Goal: Task Accomplishment & Management: Manage account settings

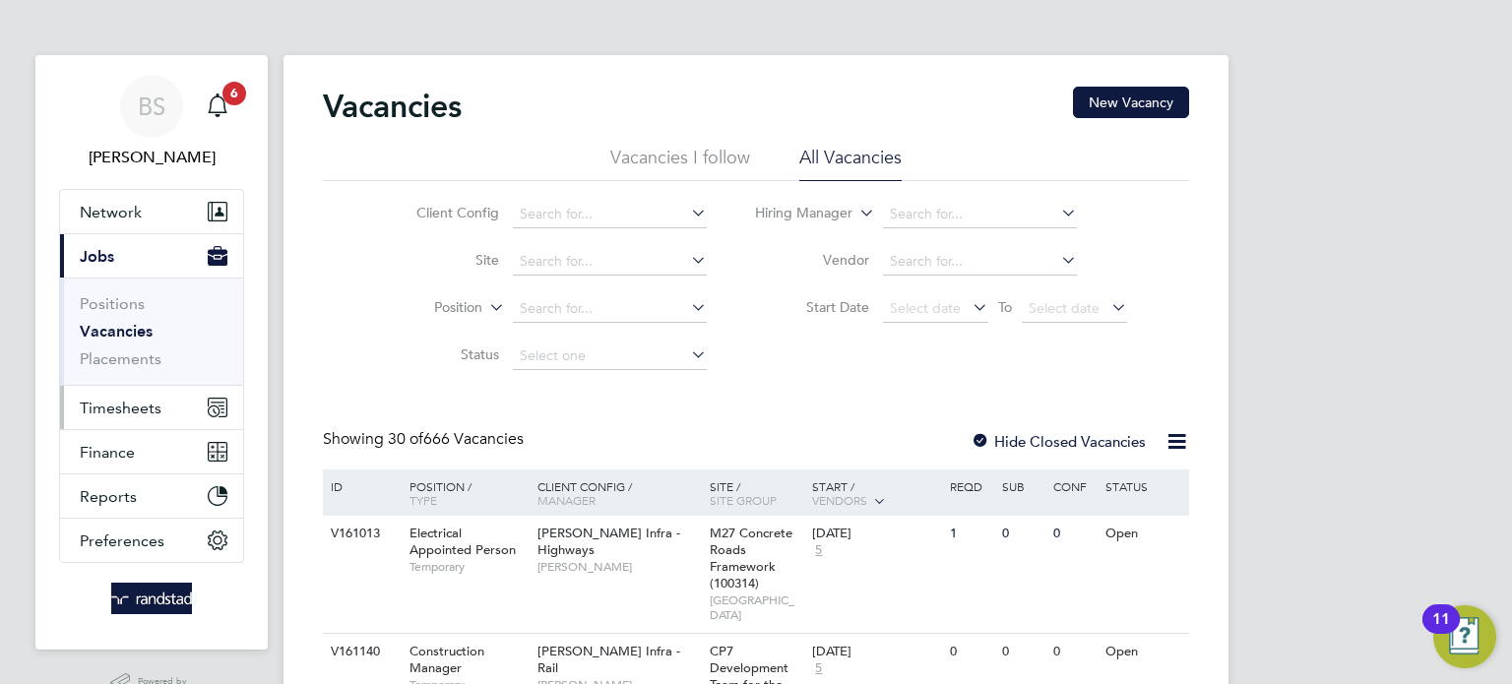
click at [148, 411] on span "Timesheets" at bounding box center [121, 408] width 82 height 19
click at [115, 407] on span "Timesheets" at bounding box center [121, 408] width 82 height 19
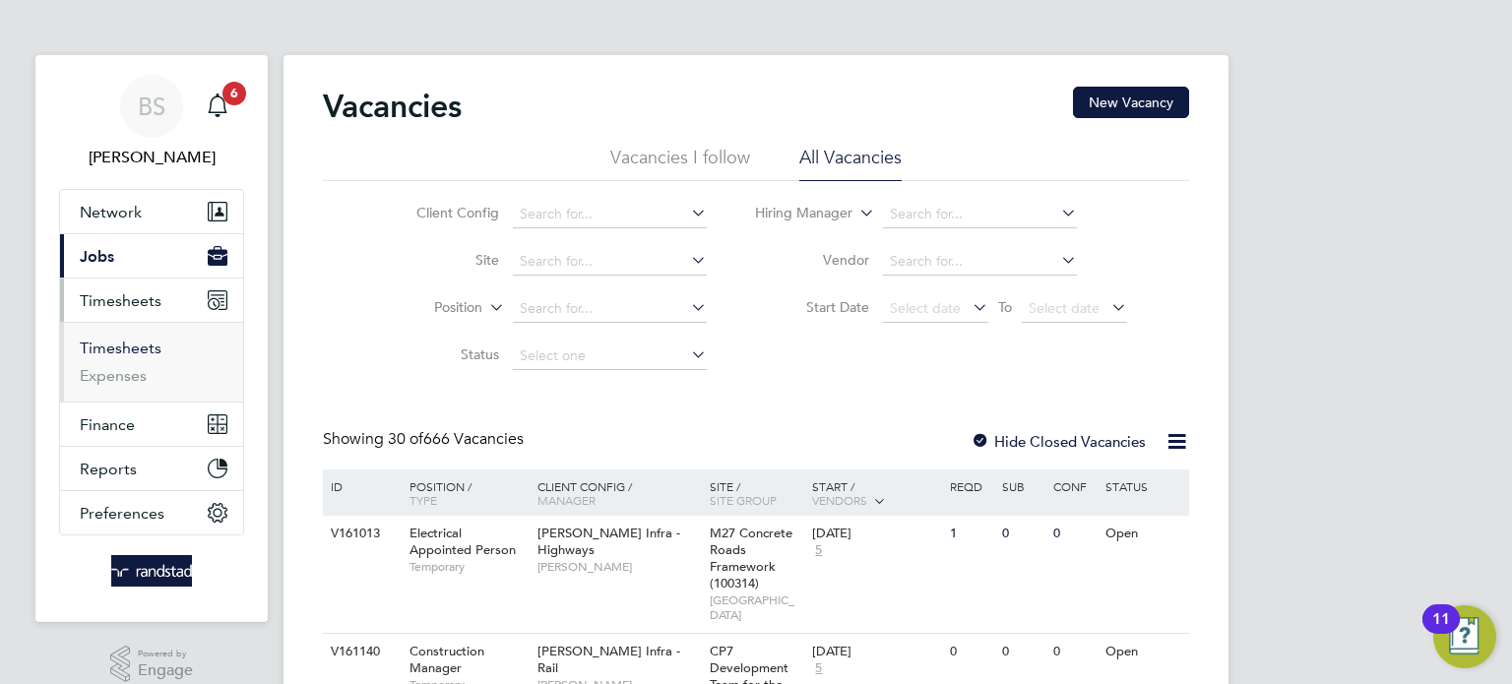
click at [131, 340] on link "Timesheets" at bounding box center [121, 348] width 82 height 19
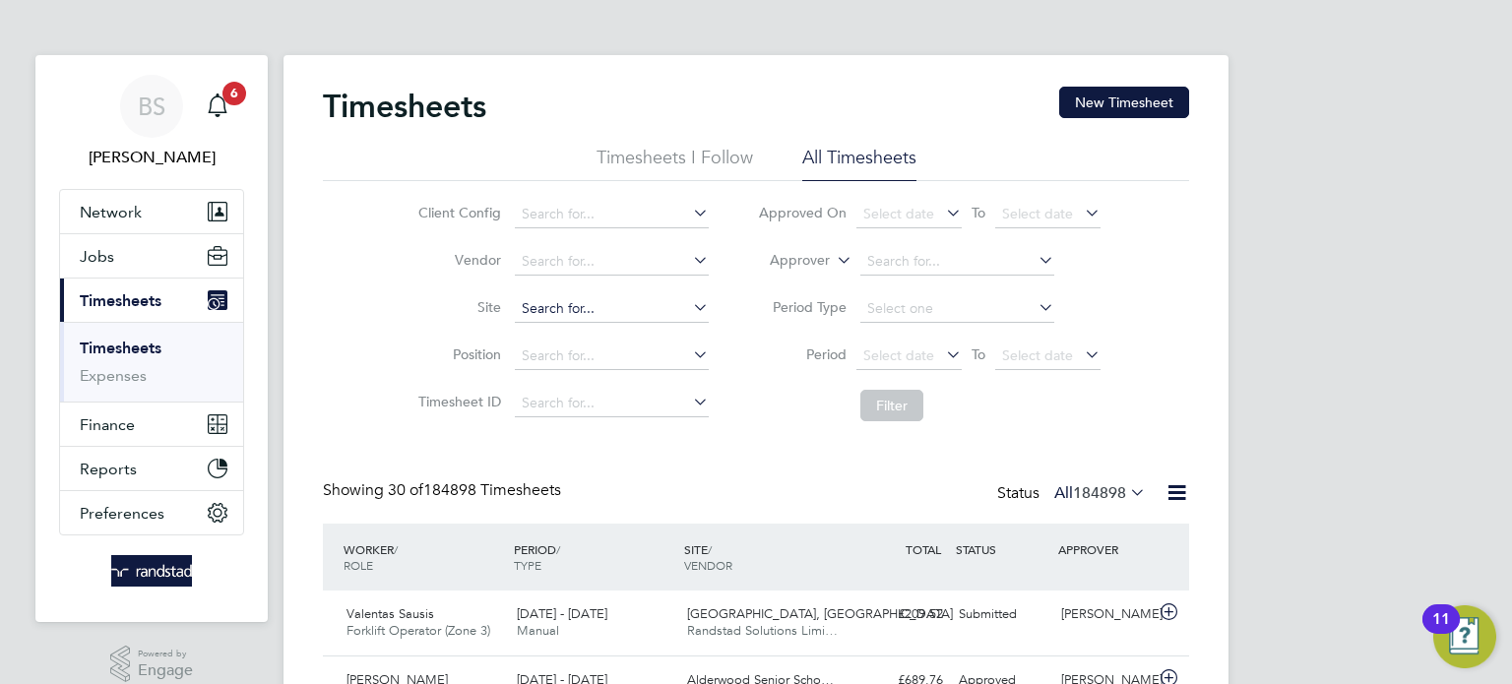
click at [577, 300] on input at bounding box center [612, 309] width 194 height 28
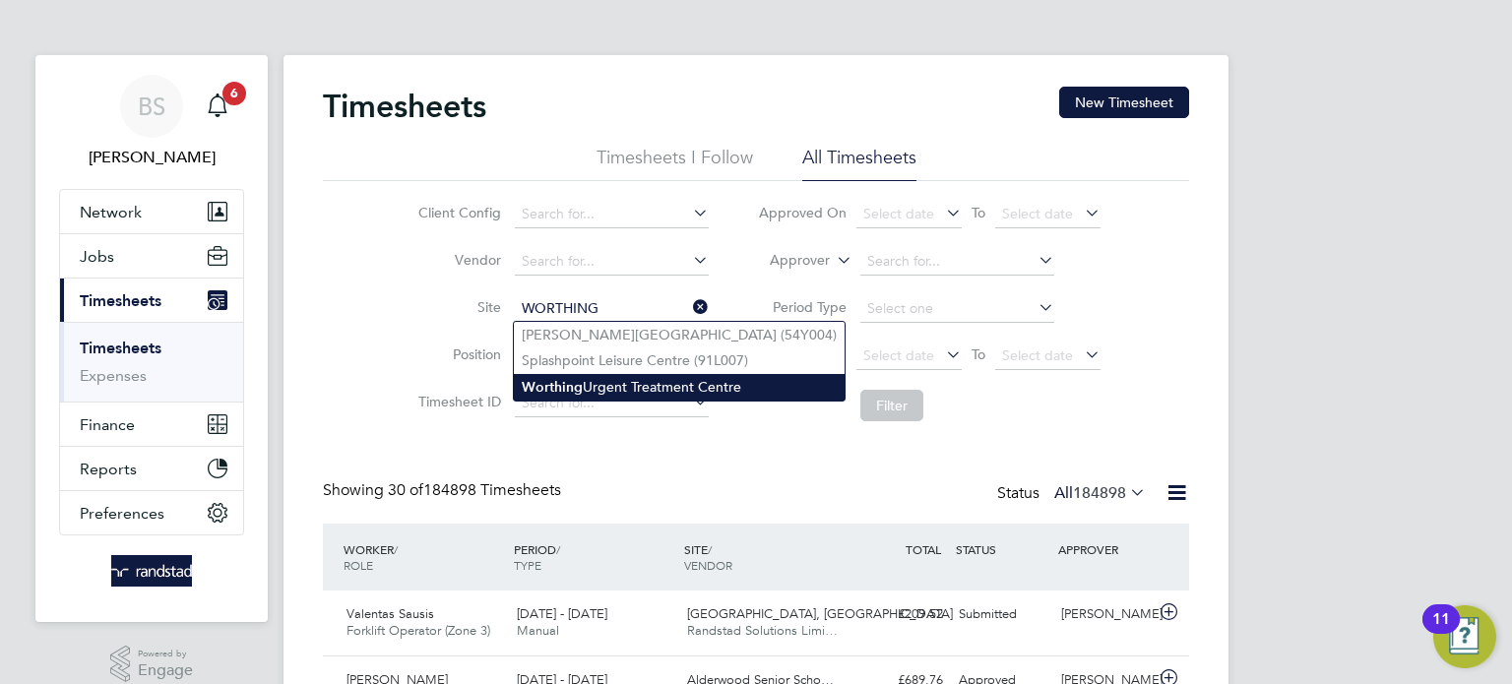
click at [597, 380] on li "Worthing Urgent Treatment Centre" at bounding box center [679, 387] width 331 height 27
type input "Worthing Urgent Treatment Centre"
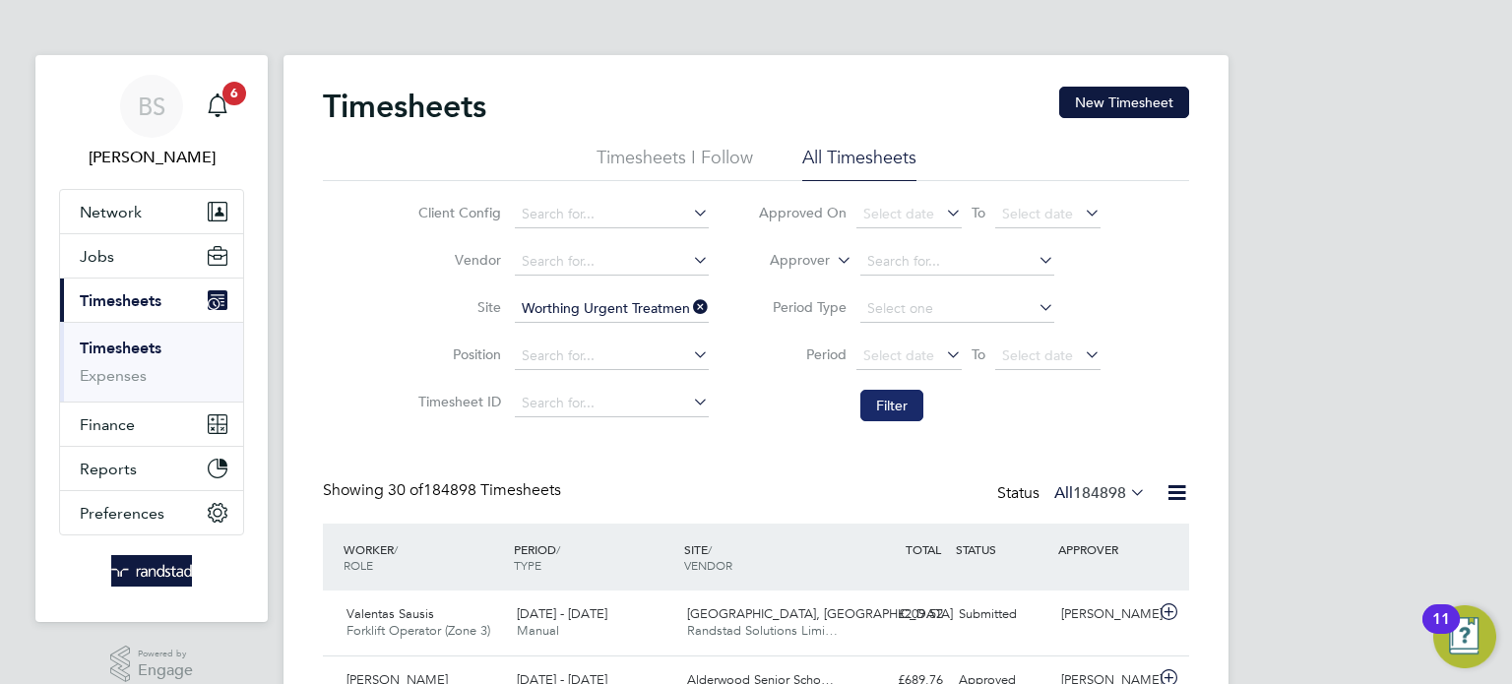
click at [865, 395] on button "Filter" at bounding box center [891, 405] width 63 height 31
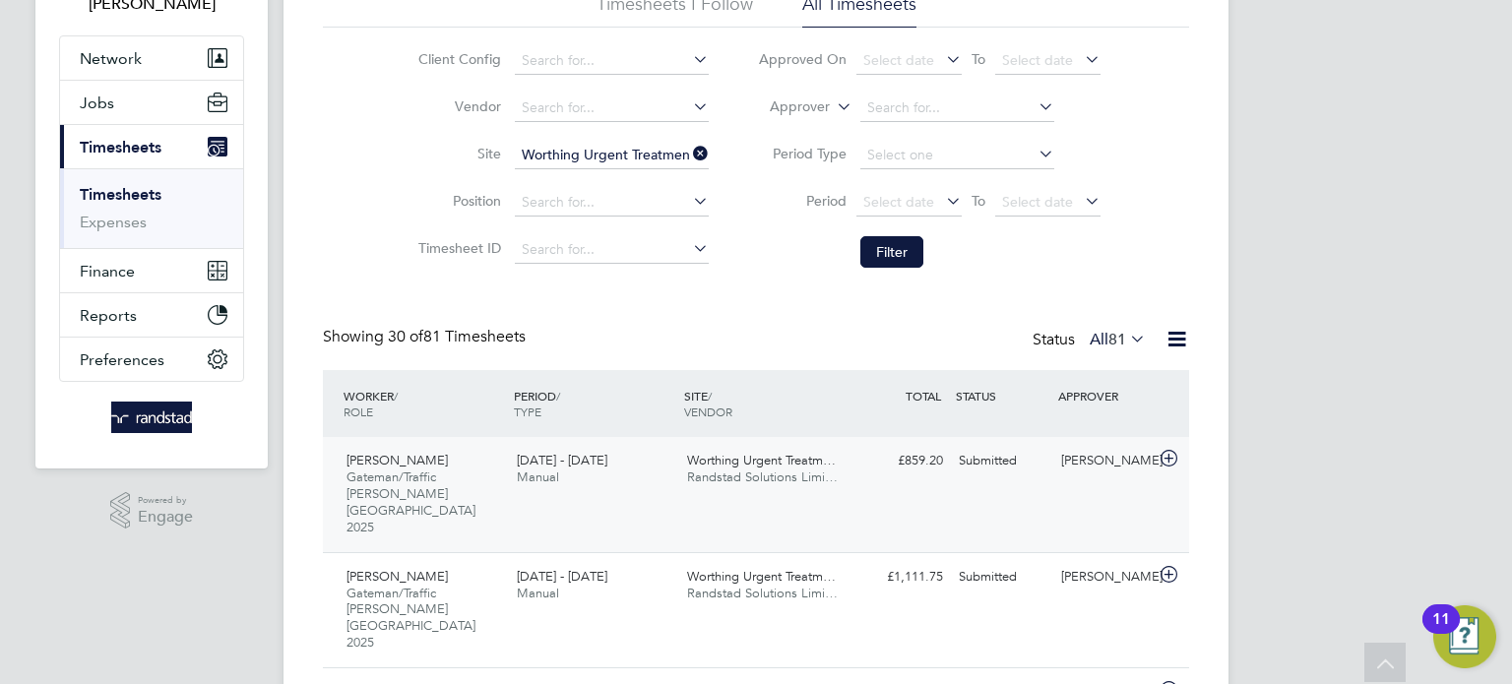
click at [864, 471] on div "£859.20 Submitted" at bounding box center [899, 461] width 102 height 32
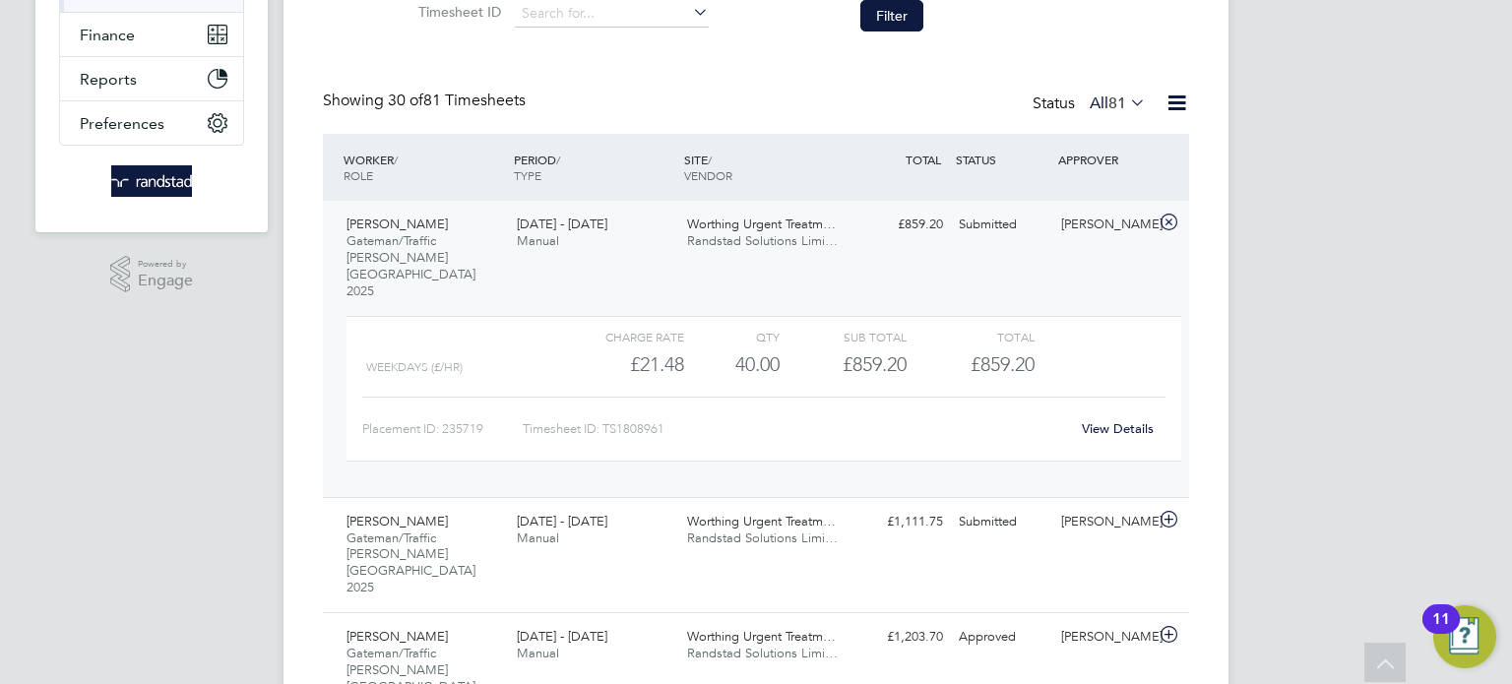
click at [1075, 413] on div "View Details" at bounding box center [1117, 428] width 96 height 31
click at [1098, 420] on link "View Details" at bounding box center [1118, 428] width 72 height 17
